Goal: Task Accomplishment & Management: Use online tool/utility

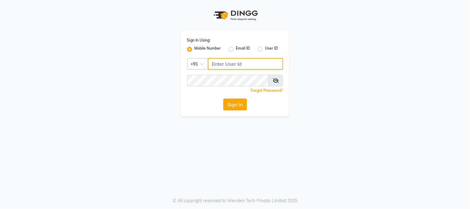
type input "9503033368"
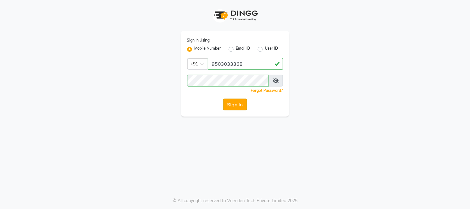
click at [244, 107] on button "Sign In" at bounding box center [235, 105] width 24 height 12
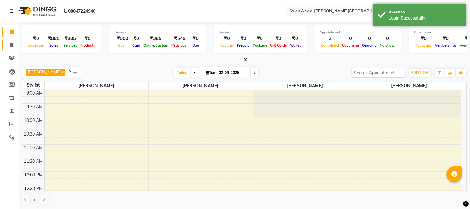
click at [15, 49] on link "Invoice" at bounding box center [9, 45] width 15 height 10
select select "4128"
select select "service"
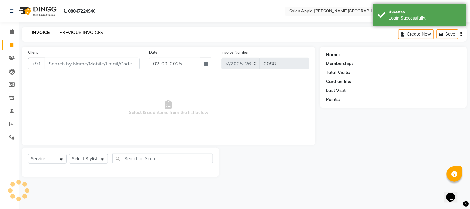
click at [83, 31] on link "PREVIOUS INVOICES" at bounding box center [81, 33] width 44 height 6
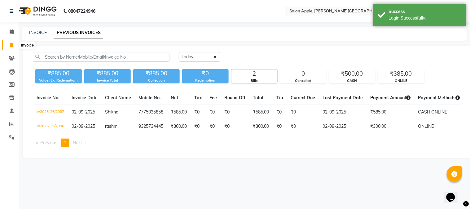
click at [13, 45] on icon at bounding box center [11, 45] width 3 height 5
select select "service"
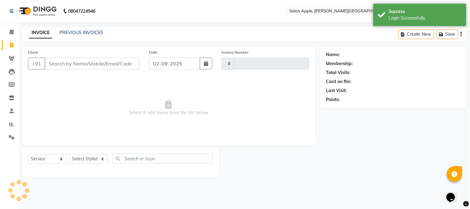
type input "2088"
select select "4128"
click at [89, 66] on input "Client" at bounding box center [92, 64] width 95 height 12
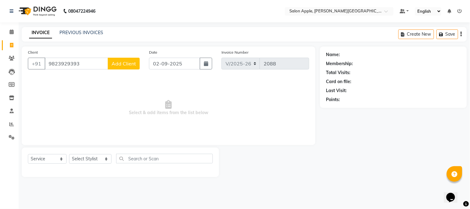
type input "9823929393"
click at [137, 66] on button "Add Client" at bounding box center [124, 64] width 32 height 12
select select "22"
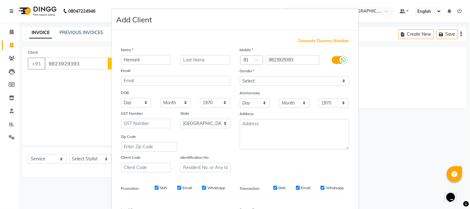
type input "Hemant"
click at [304, 86] on div "Mobile Country Code × 91 9823929393 Gender Select [DEMOGRAPHIC_DATA] [DEMOGRAPH…" at bounding box center [294, 109] width 119 height 126
click at [301, 81] on select "Select [DEMOGRAPHIC_DATA] [DEMOGRAPHIC_DATA] Other Prefer Not To Say" at bounding box center [294, 81] width 109 height 10
select select "[DEMOGRAPHIC_DATA]"
click at [240, 76] on select "Select [DEMOGRAPHIC_DATA] [DEMOGRAPHIC_DATA] Other Prefer Not To Say" at bounding box center [294, 81] width 109 height 10
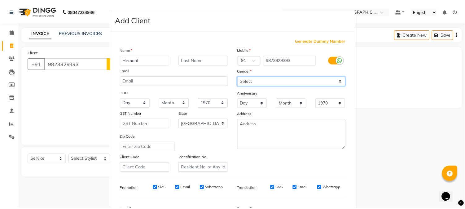
scroll to position [69, 0]
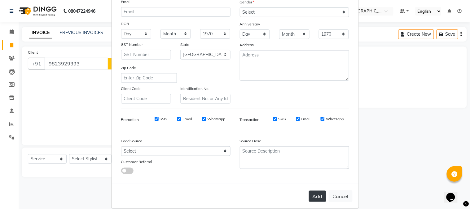
click at [315, 196] on button "Add" at bounding box center [317, 196] width 17 height 11
select select
select select "null"
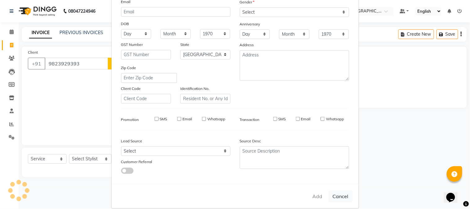
select select
checkbox input "false"
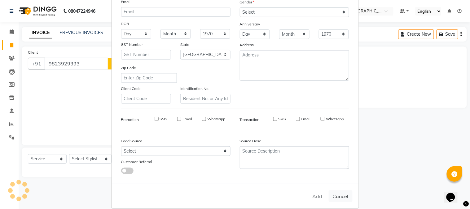
checkbox input "false"
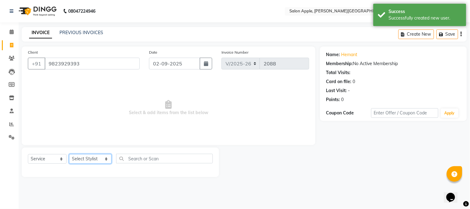
click at [108, 157] on select "Select Stylist [PERSON_NAME] [PERSON_NAME] Kranti arun Vanakalas [MEDICAL_DATA]…" at bounding box center [90, 159] width 42 height 10
select select "46529"
click at [69, 154] on select "Select Stylist [PERSON_NAME] [PERSON_NAME] Kranti arun Vanakalas [MEDICAL_DATA]…" at bounding box center [90, 159] width 42 height 10
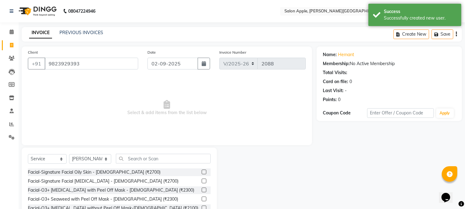
click at [176, 152] on div "Select Service Product Membership Package Voucher Prepaid Gift Card Select Styl…" at bounding box center [119, 192] width 195 height 91
click at [176, 157] on input "text" at bounding box center [163, 159] width 95 height 10
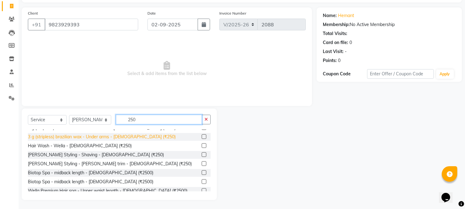
scroll to position [103, 0]
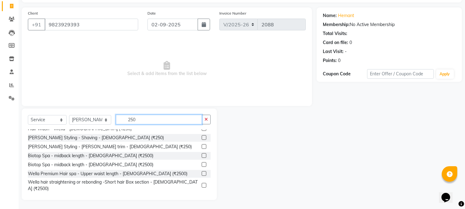
type input "250"
click at [202, 147] on label at bounding box center [204, 146] width 5 height 5
click at [202, 147] on input "checkbox" at bounding box center [204, 147] width 4 height 4
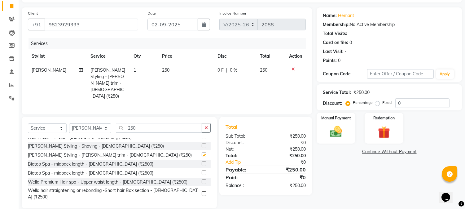
checkbox input "false"
click at [167, 123] on input "250" at bounding box center [159, 128] width 86 height 10
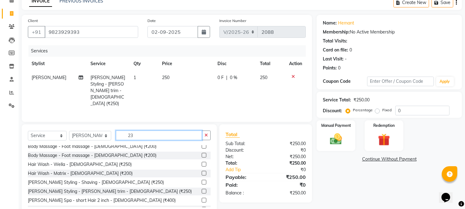
scroll to position [0, 0]
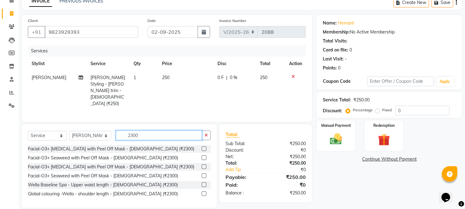
type input "2300"
click at [205, 164] on label at bounding box center [204, 166] width 5 height 5
click at [205, 165] on input "checkbox" at bounding box center [204, 167] width 4 height 4
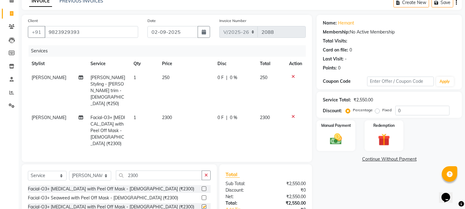
checkbox input "false"
click at [345, 137] on img at bounding box center [336, 139] width 20 height 15
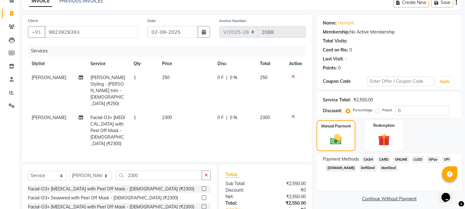
click at [406, 160] on span "ONLINE" at bounding box center [401, 159] width 16 height 7
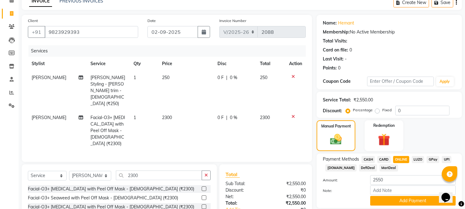
scroll to position [65, 0]
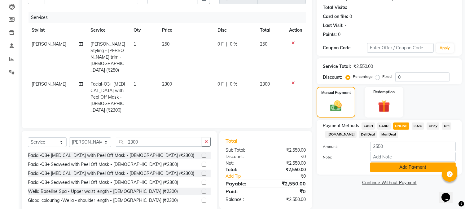
click at [410, 164] on button "Add Payment" at bounding box center [413, 167] width 86 height 10
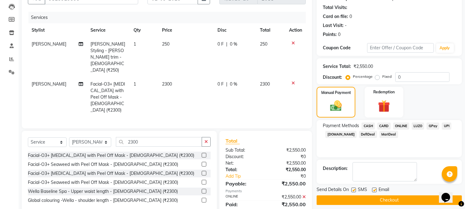
scroll to position [73, 0]
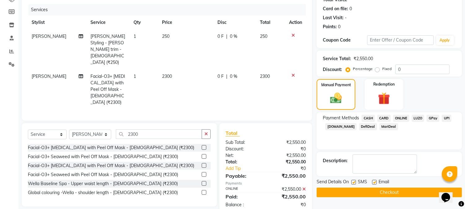
click at [391, 194] on button "Checkout" at bounding box center [389, 192] width 145 height 10
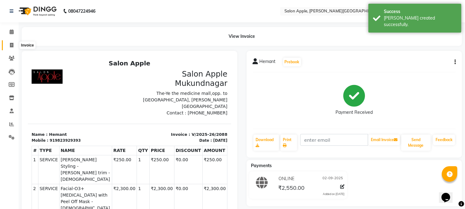
click at [13, 48] on span at bounding box center [11, 45] width 11 height 7
select select "service"
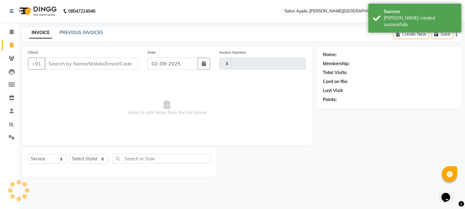
type input "2089"
select select "4128"
click at [111, 62] on input "Client" at bounding box center [92, 64] width 95 height 12
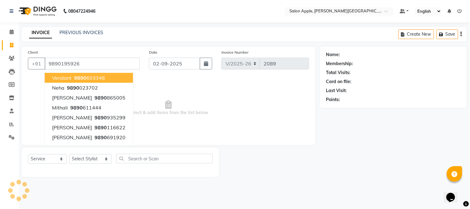
type input "9890195926"
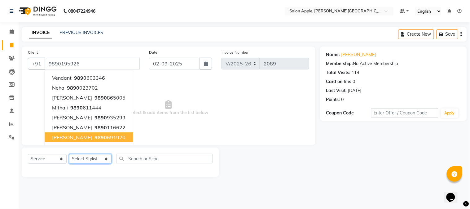
click at [86, 155] on select "Select Stylist [PERSON_NAME] [PERSON_NAME] Kranti arun Vanakalas [MEDICAL_DATA]…" at bounding box center [90, 159] width 42 height 10
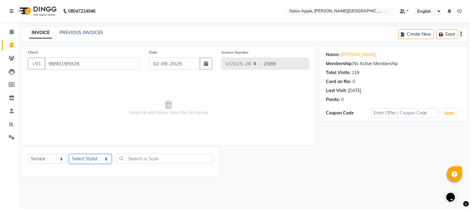
select select "46529"
click at [69, 154] on select "Select Stylist [PERSON_NAME] [PERSON_NAME] Kranti arun Vanakalas [MEDICAL_DATA]…" at bounding box center [90, 159] width 42 height 10
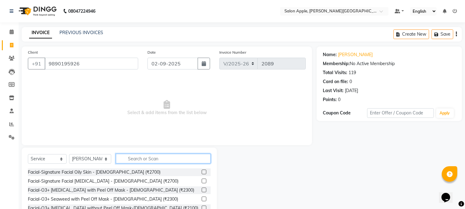
click at [155, 157] on input "text" at bounding box center [163, 159] width 95 height 10
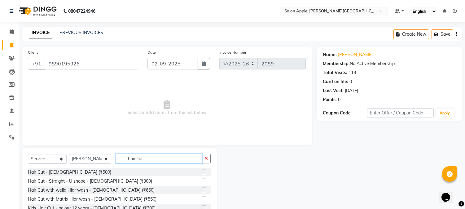
scroll to position [34, 0]
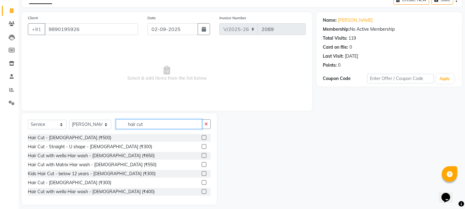
type input "hair cut"
click at [198, 134] on div "Select Service Product Membership Package Voucher Prepaid Gift Card Select Styl…" at bounding box center [119, 126] width 183 height 15
click at [202, 137] on label at bounding box center [204, 137] width 5 height 5
click at [202, 137] on input "checkbox" at bounding box center [204, 138] width 4 height 4
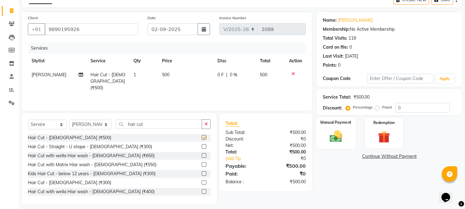
checkbox input "false"
click at [353, 139] on div "Manual Payment" at bounding box center [336, 133] width 40 height 32
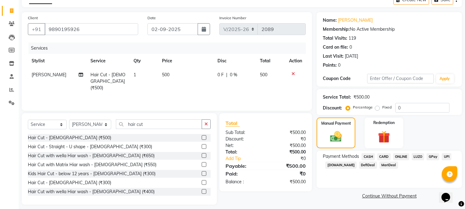
click at [398, 157] on span "ONLINE" at bounding box center [401, 156] width 16 height 7
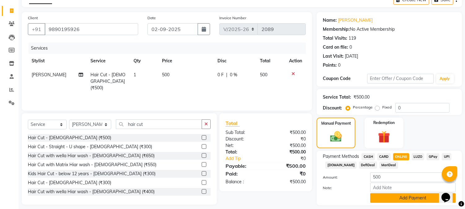
click at [398, 201] on button "Add Payment" at bounding box center [413, 198] width 86 height 10
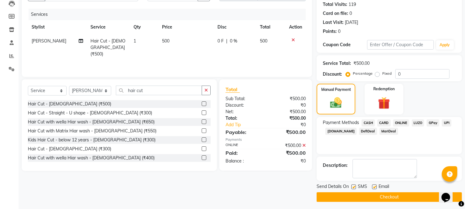
scroll to position [70, 0]
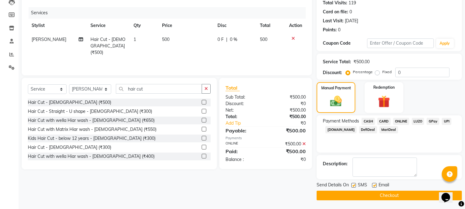
click at [353, 185] on label at bounding box center [353, 185] width 5 height 5
click at [353, 185] on input "checkbox" at bounding box center [353, 185] width 4 height 4
checkbox input "false"
click at [376, 183] on label at bounding box center [374, 185] width 5 height 5
click at [376, 183] on input "checkbox" at bounding box center [374, 185] width 4 height 4
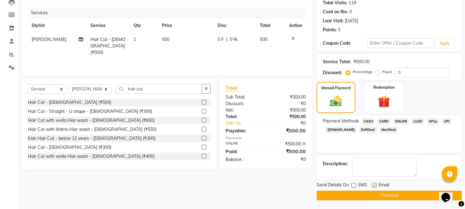
checkbox input "false"
click at [376, 192] on button "Checkout" at bounding box center [389, 196] width 145 height 10
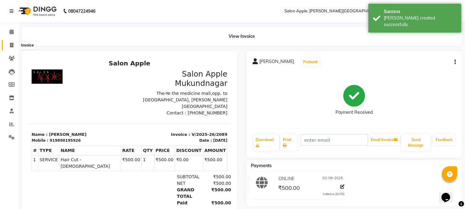
click at [10, 45] on icon at bounding box center [11, 45] width 3 height 5
select select "service"
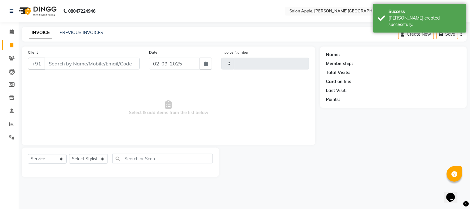
type input "2090"
select select "4128"
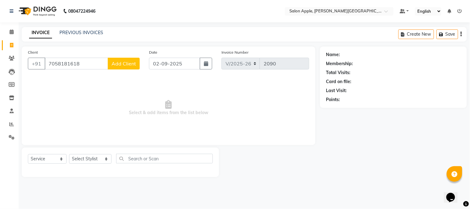
type input "7058181618"
click at [134, 61] on span "Add Client" at bounding box center [124, 63] width 24 height 6
select select "22"
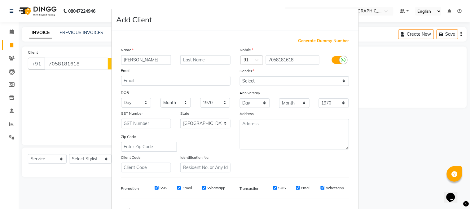
type input "[PERSON_NAME]"
click at [251, 86] on div "Mobile Country Code × 91 7058181618 Gender Select [DEMOGRAPHIC_DATA] [DEMOGRAPH…" at bounding box center [294, 109] width 119 height 126
click at [253, 81] on select "Select [DEMOGRAPHIC_DATA] [DEMOGRAPHIC_DATA] Other Prefer Not To Say" at bounding box center [294, 81] width 109 height 10
select select "[DEMOGRAPHIC_DATA]"
click at [240, 76] on select "Select [DEMOGRAPHIC_DATA] [DEMOGRAPHIC_DATA] Other Prefer Not To Say" at bounding box center [294, 81] width 109 height 10
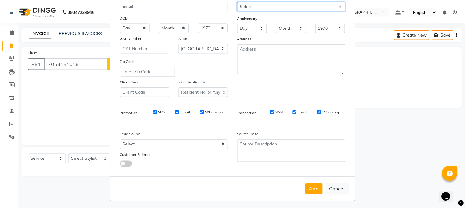
scroll to position [77, 0]
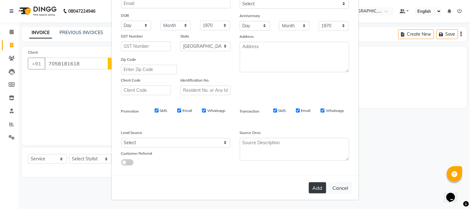
click at [314, 188] on button "Add" at bounding box center [317, 187] width 17 height 11
select select
select select "null"
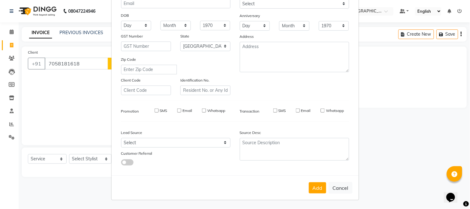
select select
checkbox input "false"
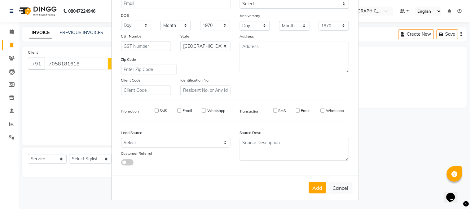
checkbox input "false"
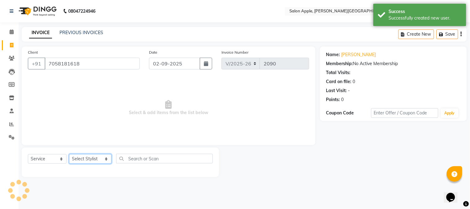
click at [92, 156] on select "Select Stylist [PERSON_NAME] [PERSON_NAME] Kranti arun Vanakalas [MEDICAL_DATA]…" at bounding box center [90, 159] width 42 height 10
click at [69, 154] on select "Select Stylist [PERSON_NAME] [PERSON_NAME] Kranti arun Vanakalas [MEDICAL_DATA]…" at bounding box center [90, 159] width 42 height 10
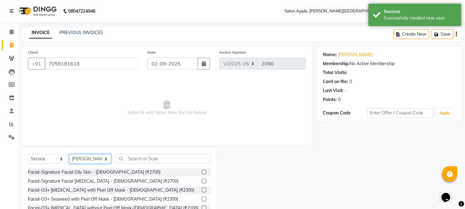
click at [86, 156] on select "Select Stylist [PERSON_NAME] [PERSON_NAME] Kranti arun Vanakalas [MEDICAL_DATA]…" at bounding box center [90, 159] width 42 height 10
select select "21401"
click at [69, 154] on select "Select Stylist [PERSON_NAME] [PERSON_NAME] Kranti arun Vanakalas [MEDICAL_DATA]…" at bounding box center [90, 159] width 42 height 10
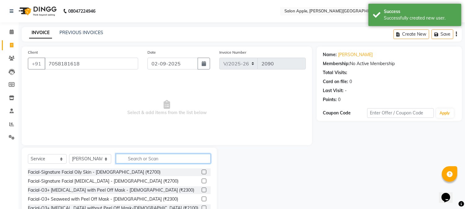
click at [149, 156] on input "text" at bounding box center [163, 159] width 95 height 10
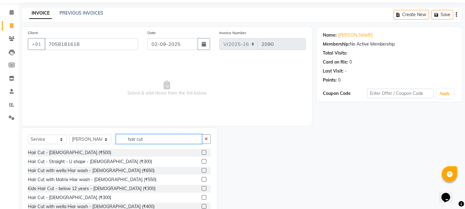
scroll to position [39, 0]
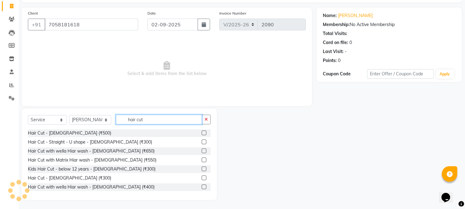
type input "hair cut"
click at [202, 179] on label at bounding box center [204, 177] width 5 height 5
click at [202, 179] on input "checkbox" at bounding box center [204, 178] width 4 height 4
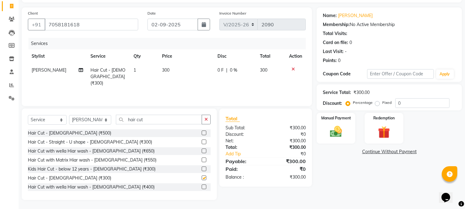
checkbox input "false"
click at [319, 132] on div "Manual Payment" at bounding box center [336, 128] width 40 height 32
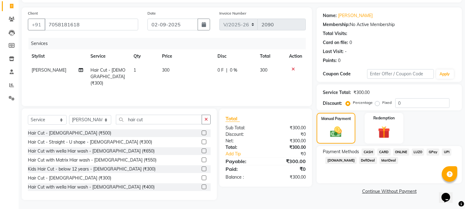
click at [405, 152] on span "ONLINE" at bounding box center [401, 151] width 16 height 7
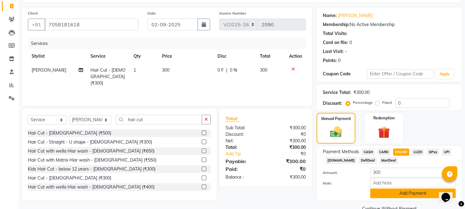
click at [398, 188] on button "Add Payment" at bounding box center [413, 193] width 86 height 10
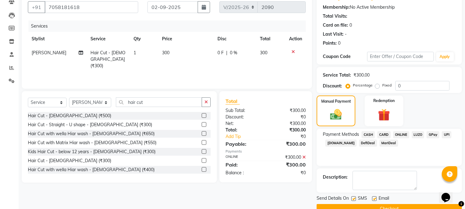
scroll to position [70, 0]
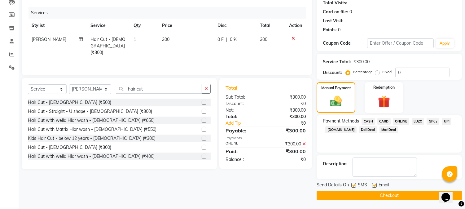
click at [394, 192] on button "Checkout" at bounding box center [389, 196] width 145 height 10
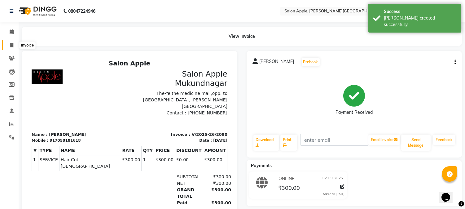
click at [14, 44] on span at bounding box center [11, 45] width 11 height 7
select select "4128"
select select "service"
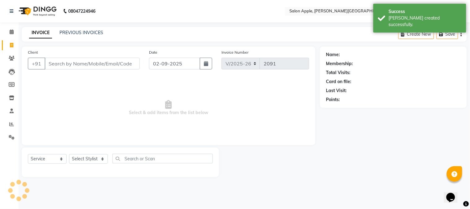
click at [63, 64] on input "Client" at bounding box center [92, 64] width 95 height 12
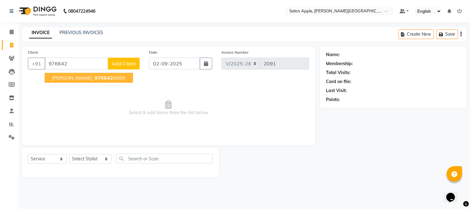
click at [71, 79] on span "[PERSON_NAME]" at bounding box center [72, 78] width 40 height 6
type input "9766420000"
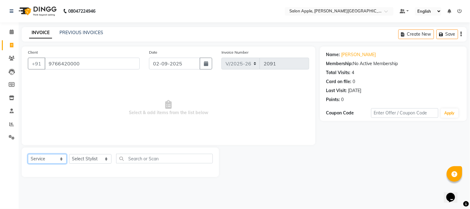
click at [50, 160] on select "Select Service Product Membership Package Voucher Prepaid Gift Card" at bounding box center [47, 159] width 39 height 10
select select "membership"
click at [28, 154] on select "Select Service Product Membership Package Voucher Prepaid Gift Card" at bounding box center [47, 159] width 39 height 10
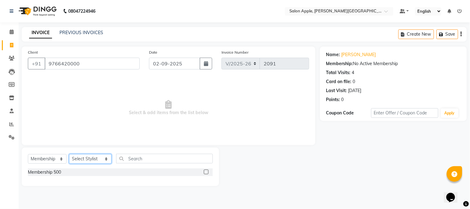
click at [82, 156] on select "Select Stylist [PERSON_NAME] [PERSON_NAME] Kranti arun Vanakalas [MEDICAL_DATA]…" at bounding box center [90, 159] width 42 height 10
select select "21399"
click at [69, 154] on select "Select Stylist [PERSON_NAME] [PERSON_NAME] Kranti arun Vanakalas [MEDICAL_DATA]…" at bounding box center [90, 159] width 42 height 10
click at [206, 171] on label at bounding box center [206, 171] width 5 height 5
click at [206, 171] on input "checkbox" at bounding box center [206, 172] width 4 height 4
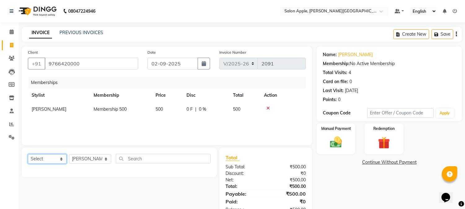
click at [51, 161] on select "Select Service Product Package Voucher Prepaid Gift Card" at bounding box center [47, 159] width 39 height 10
select select "service"
click at [28, 154] on select "Select Service Product Package Voucher Prepaid Gift Card" at bounding box center [47, 159] width 39 height 10
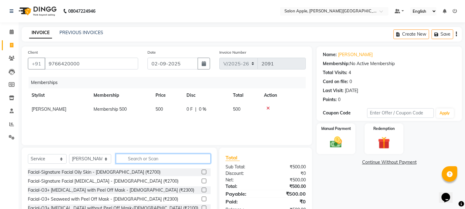
click at [152, 162] on input "text" at bounding box center [163, 159] width 95 height 10
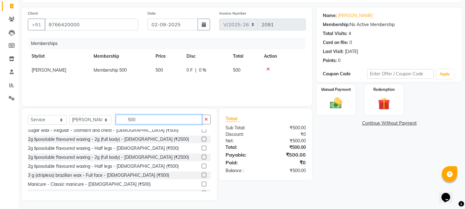
scroll to position [172, 0]
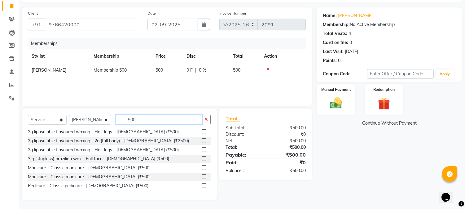
type input "500"
click at [202, 157] on label at bounding box center [204, 158] width 5 height 5
click at [202, 157] on input "checkbox" at bounding box center [204, 159] width 4 height 4
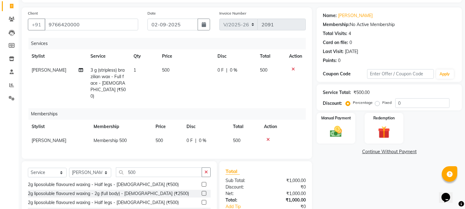
checkbox input "false"
click at [180, 169] on input "500" at bounding box center [159, 172] width 86 height 10
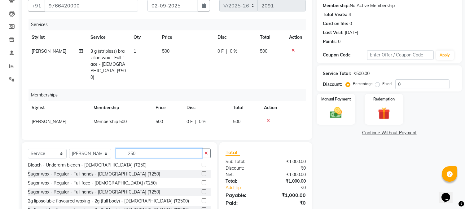
scroll to position [90, 0]
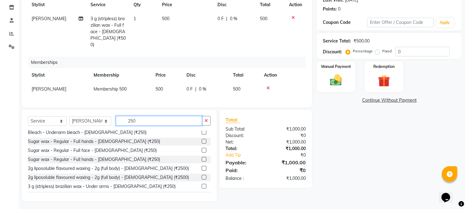
type input "250"
click at [202, 185] on label at bounding box center [204, 186] width 5 height 5
click at [202, 185] on input "checkbox" at bounding box center [204, 186] width 4 height 4
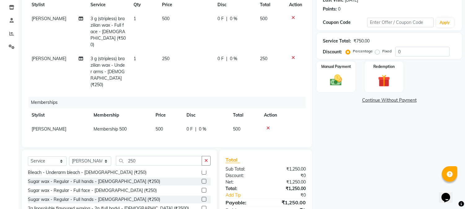
checkbox input "false"
click at [165, 156] on input "250" at bounding box center [159, 161] width 86 height 10
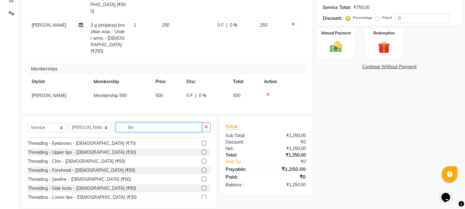
scroll to position [0, 0]
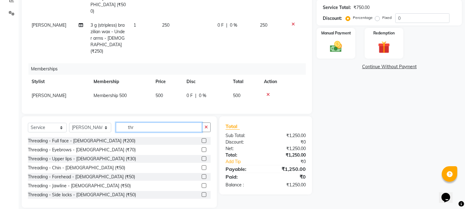
type input "thr"
click at [202, 147] on label at bounding box center [204, 149] width 5 height 5
click at [202, 148] on input "checkbox" at bounding box center [204, 150] width 4 height 4
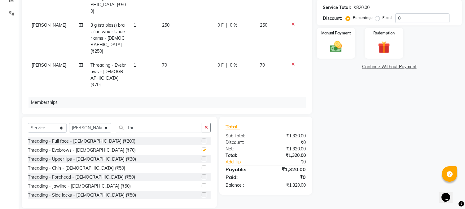
checkbox input "false"
click at [202, 177] on label at bounding box center [204, 176] width 5 height 5
click at [202, 177] on input "checkbox" at bounding box center [204, 177] width 4 height 4
checkbox input "false"
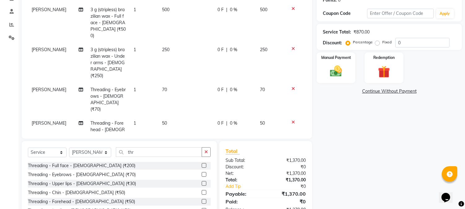
scroll to position [55, 0]
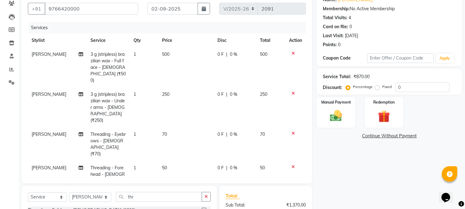
click at [419, 77] on div "Service Total: ₹870.00" at bounding box center [389, 76] width 133 height 7
click at [415, 92] on div "Service Total: ₹870.00 Discount: Percentage Fixed 0" at bounding box center [389, 81] width 145 height 26
click at [415, 86] on input "0" at bounding box center [422, 87] width 54 height 10
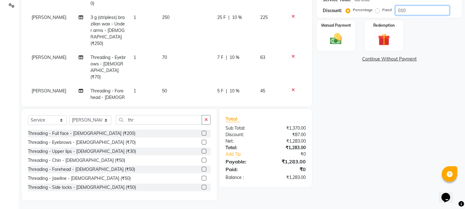
scroll to position [132, 0]
type input "010"
click at [327, 32] on img at bounding box center [336, 39] width 20 height 15
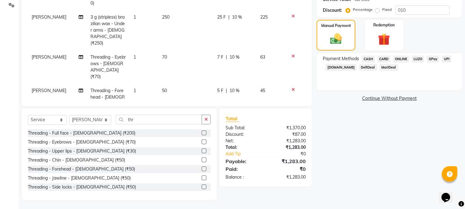
click at [371, 59] on span "CASH" at bounding box center [368, 58] width 13 height 7
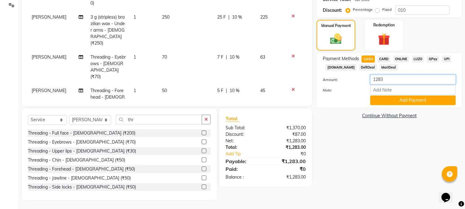
drag, startPoint x: 386, startPoint y: 76, endPoint x: 369, endPoint y: 77, distance: 17.1
click at [369, 77] on div "1283" at bounding box center [413, 80] width 95 height 10
type input "1000"
click at [377, 97] on button "Add Payment" at bounding box center [413, 100] width 86 height 10
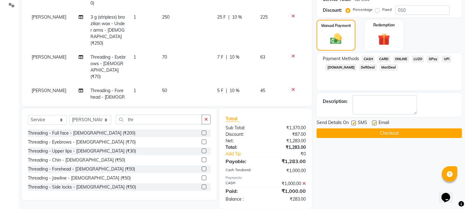
click at [411, 55] on div "LUZO" at bounding box center [416, 59] width 15 height 8
click at [405, 56] on span "ONLINE" at bounding box center [401, 58] width 16 height 7
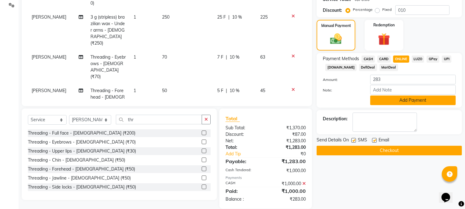
click at [405, 100] on button "Add Payment" at bounding box center [413, 100] width 86 height 10
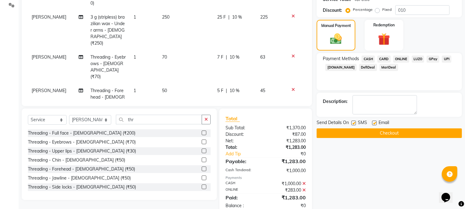
scroll to position [147, 0]
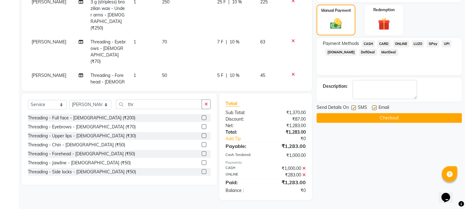
click at [400, 119] on button "Checkout" at bounding box center [389, 118] width 145 height 10
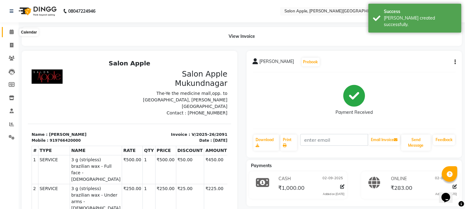
click at [10, 32] on icon at bounding box center [12, 31] width 4 height 5
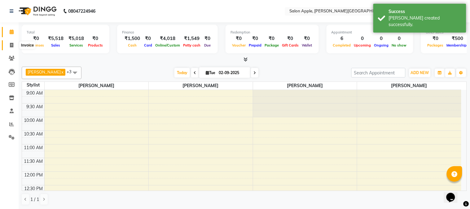
click at [11, 44] on icon at bounding box center [11, 45] width 3 height 5
select select "4128"
select select "service"
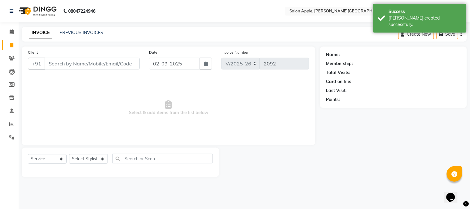
click at [71, 37] on div "INVOICE PREVIOUS INVOICES Create New Save" at bounding box center [244, 34] width 445 height 15
click at [73, 30] on link "PREVIOUS INVOICES" at bounding box center [81, 33] width 44 height 6
